Goal: Information Seeking & Learning: Learn about a topic

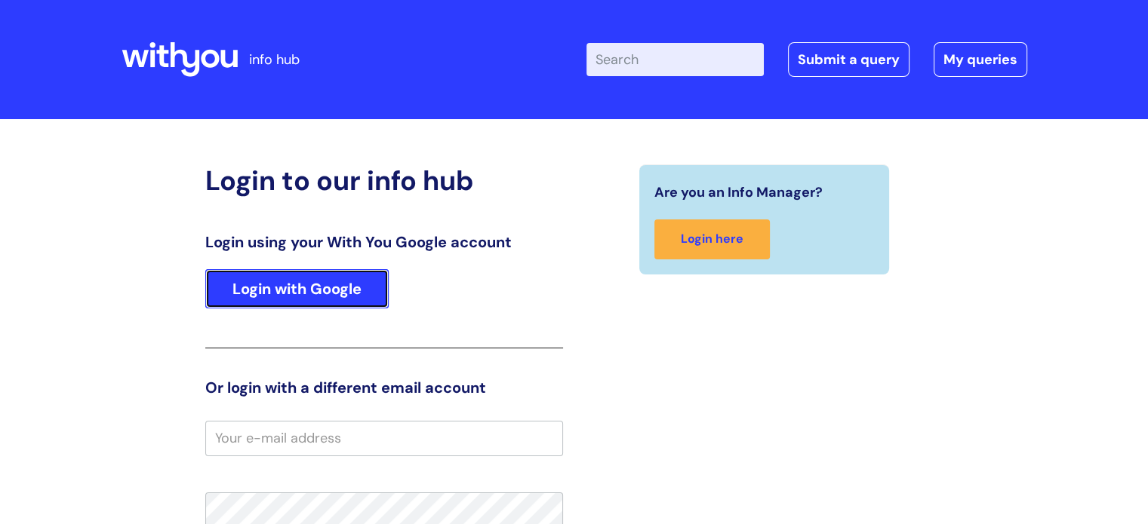
click at [314, 278] on link "Login with Google" at bounding box center [296, 288] width 183 height 39
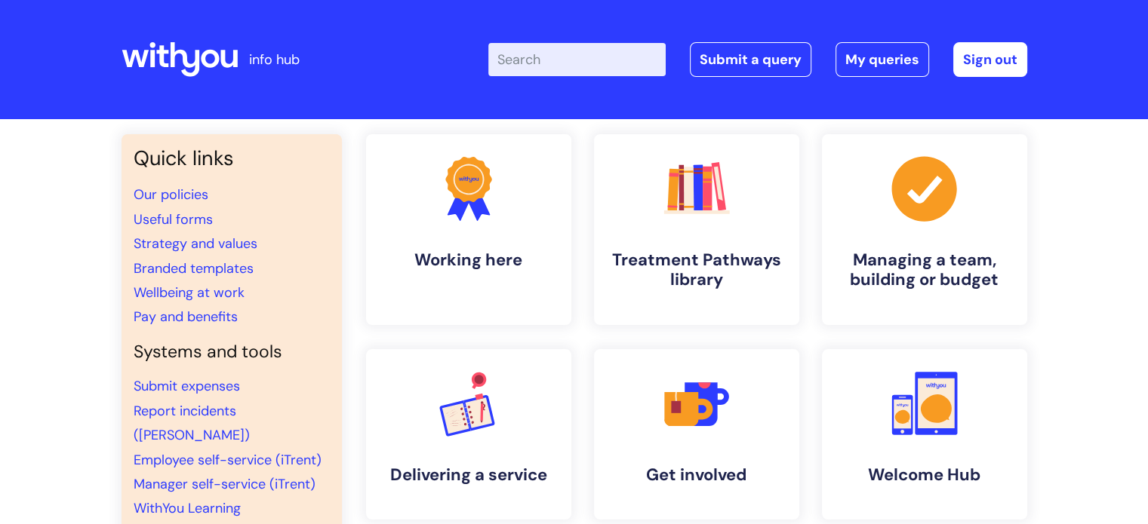
click at [631, 57] on input "Enter your search term here..." at bounding box center [576, 59] width 177 height 33
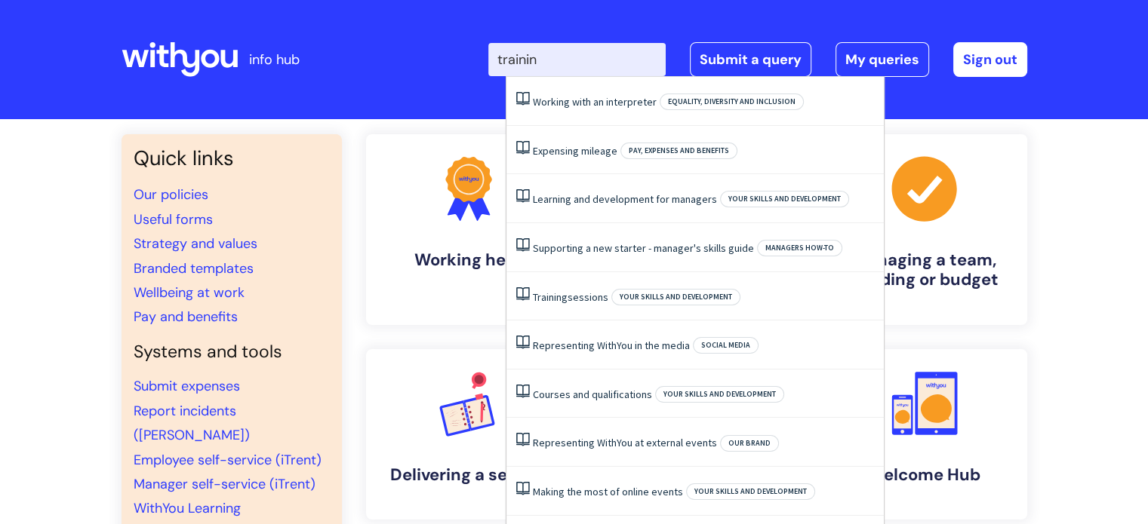
type input "training"
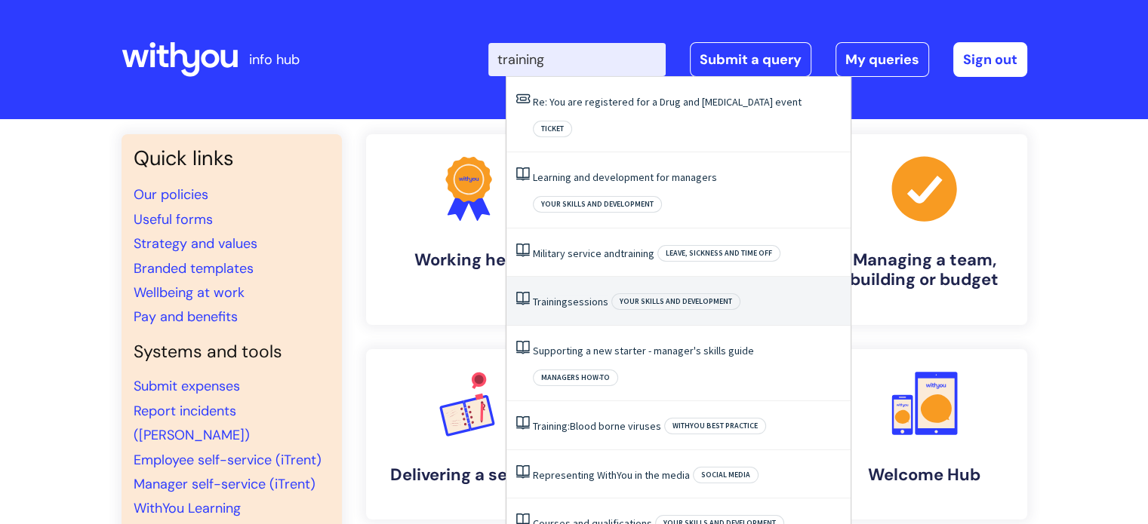
click at [586, 295] on link "Training sessions" at bounding box center [570, 302] width 75 height 14
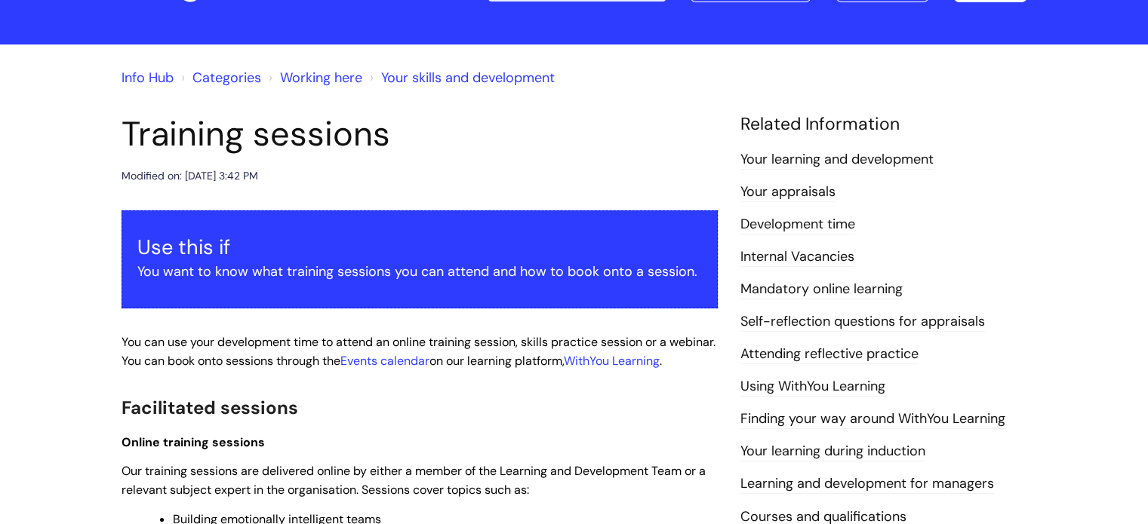
scroll to position [74, 0]
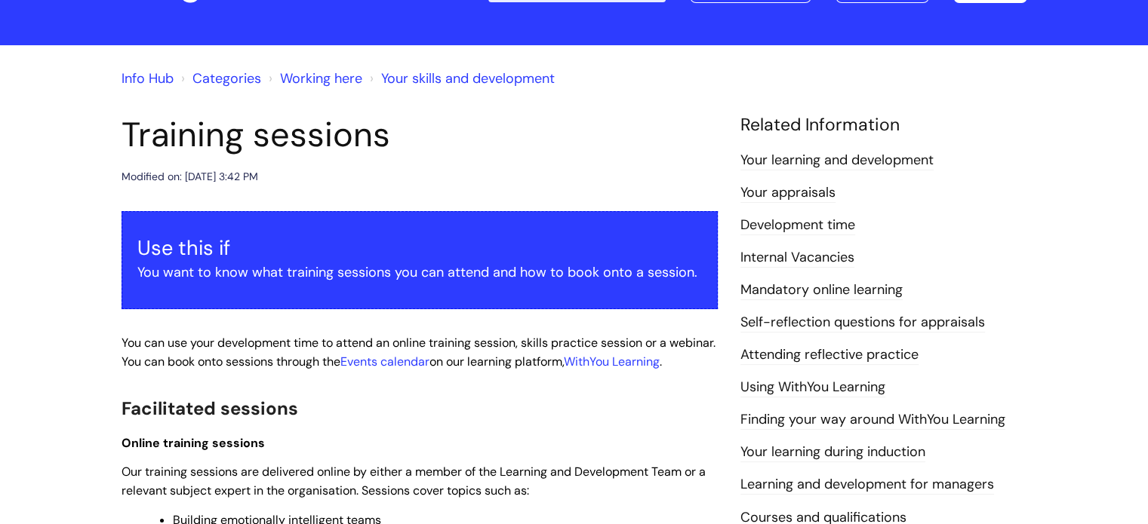
click at [802, 281] on link "Mandatory online learning" at bounding box center [821, 291] width 162 height 20
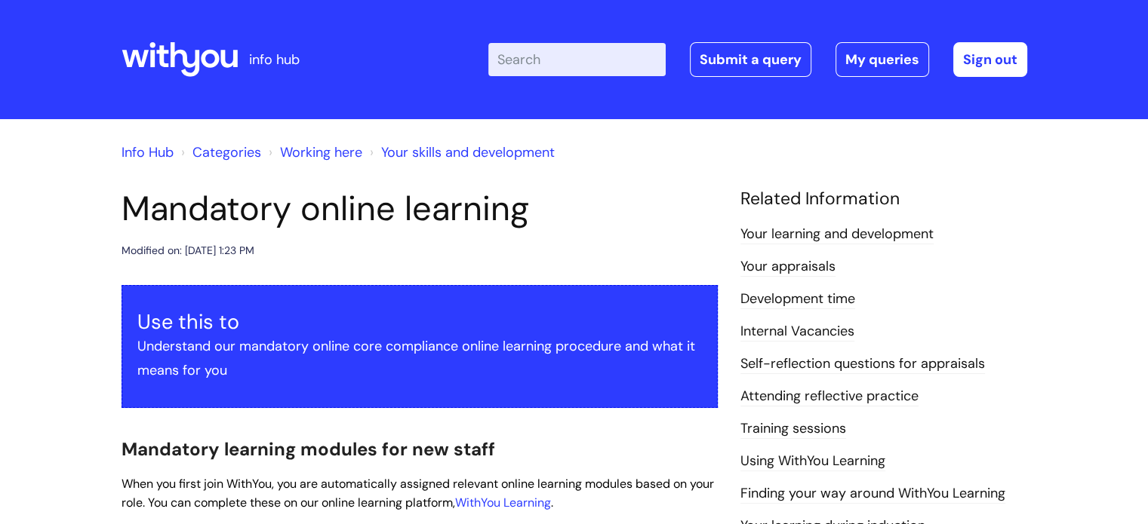
click at [554, 60] on input "Enter your search term here..." at bounding box center [576, 59] width 177 height 33
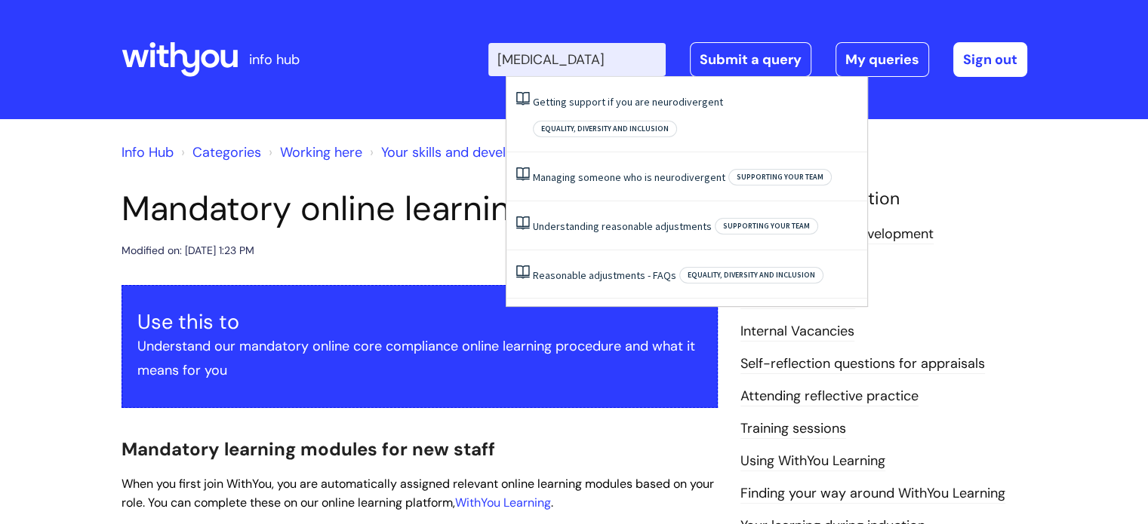
type input "autism"
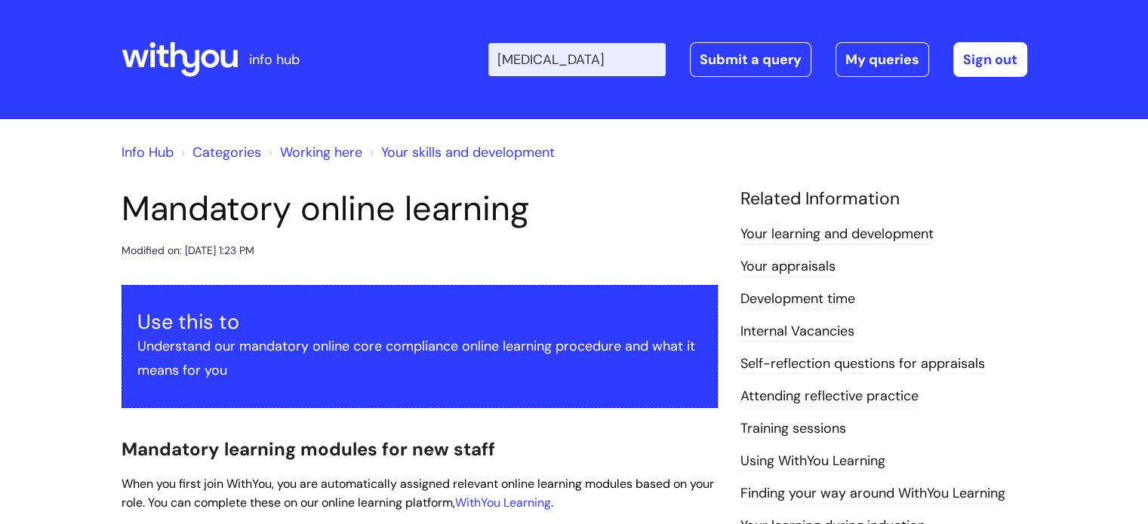
click at [813, 427] on link "Training sessions" at bounding box center [793, 430] width 106 height 20
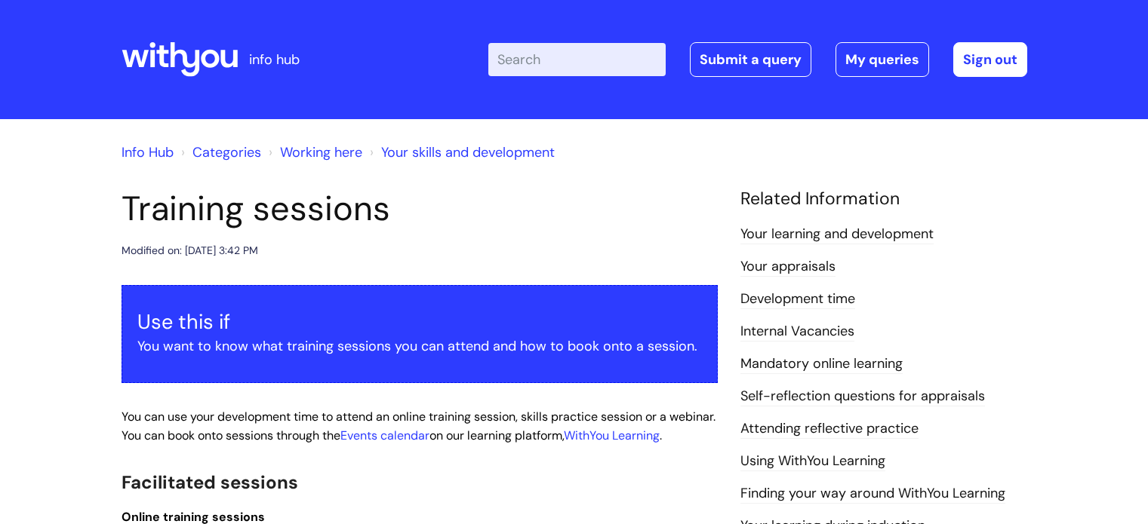
scroll to position [74, 0]
